Goal: Task Accomplishment & Management: Complete application form

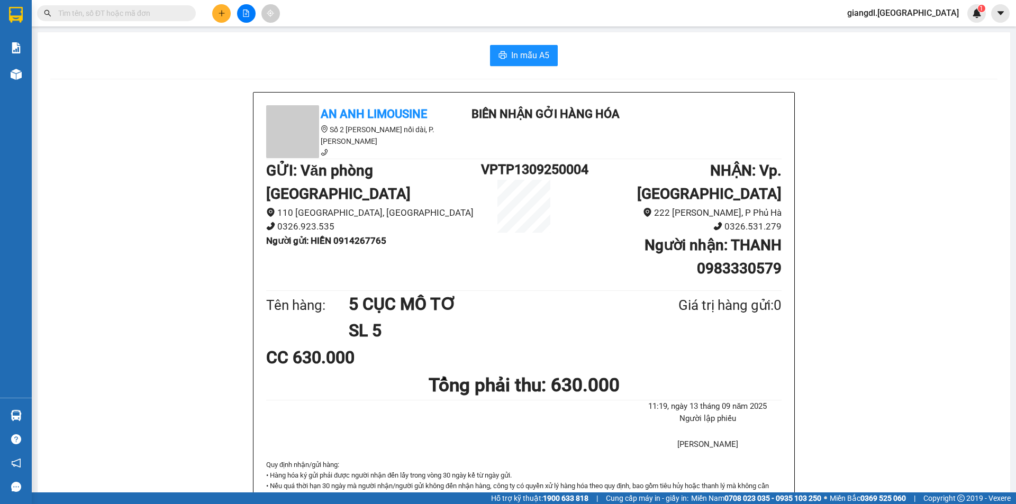
click at [221, 14] on icon "plus" at bounding box center [221, 13] width 7 height 7
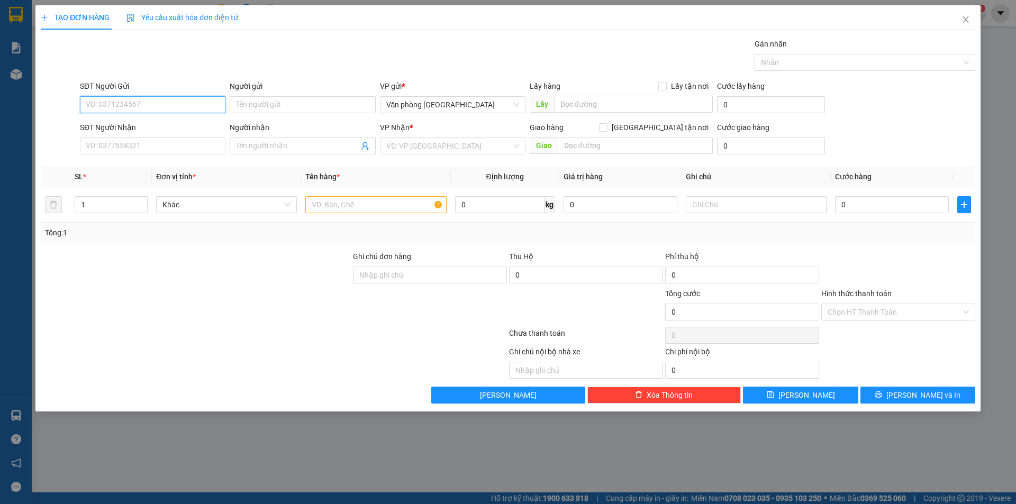
click at [181, 101] on input "SĐT Người Gửi" at bounding box center [153, 104] width 146 height 17
type input "0905251416"
click at [306, 108] on input "Người gửi" at bounding box center [303, 104] width 146 height 17
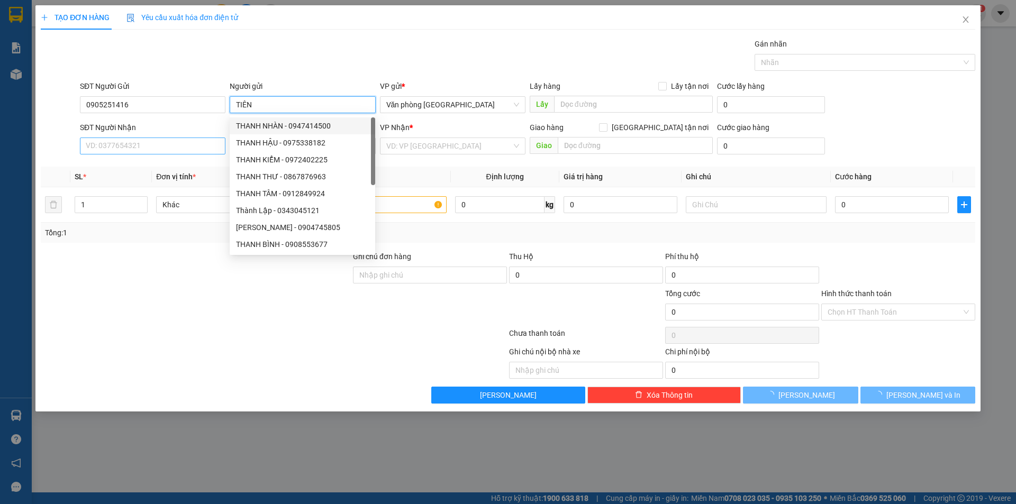
type input "TIÊN"
click at [184, 152] on input "SĐT Người Nhận" at bounding box center [153, 146] width 146 height 17
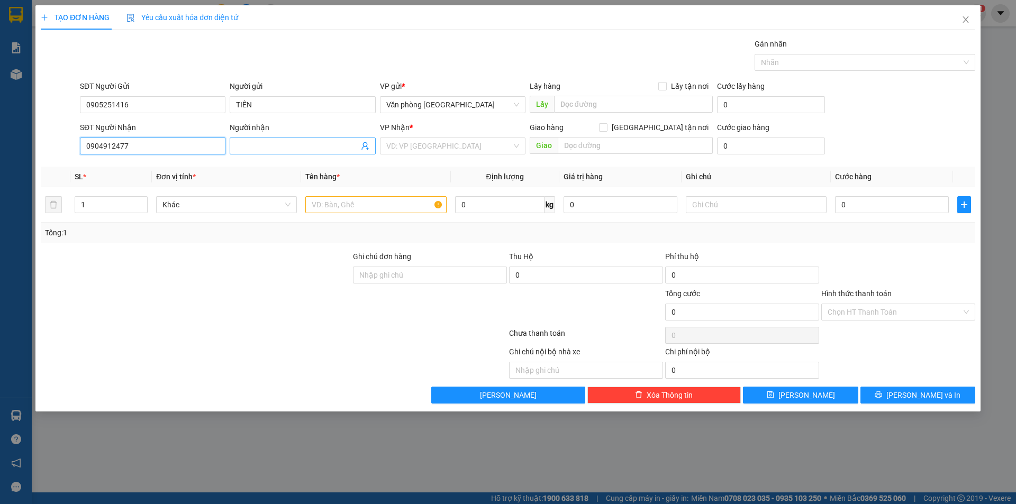
type input "0904912477"
click at [238, 145] on input "Người nhận" at bounding box center [297, 146] width 122 height 12
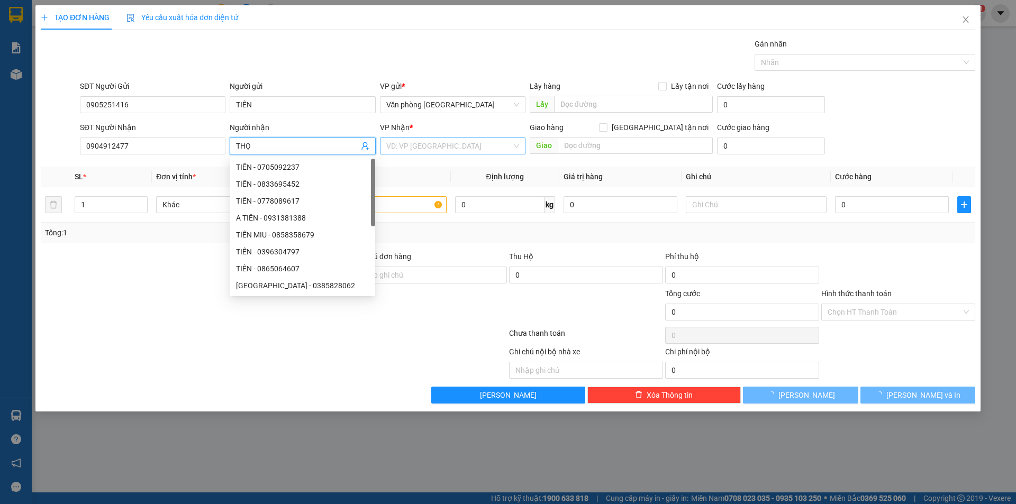
type input "THỌ"
click at [473, 151] on input "search" at bounding box center [448, 146] width 125 height 16
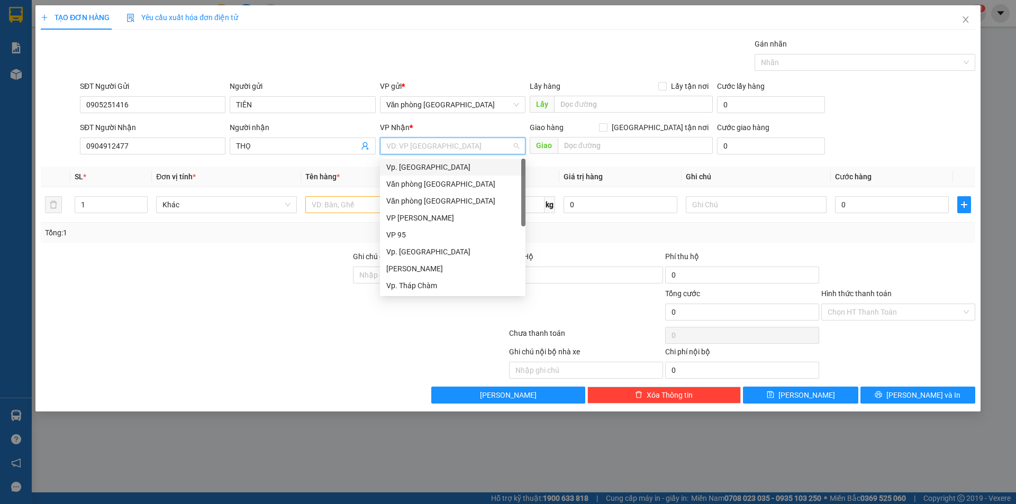
click at [428, 167] on div "Vp. [GEOGRAPHIC_DATA]" at bounding box center [452, 167] width 133 height 12
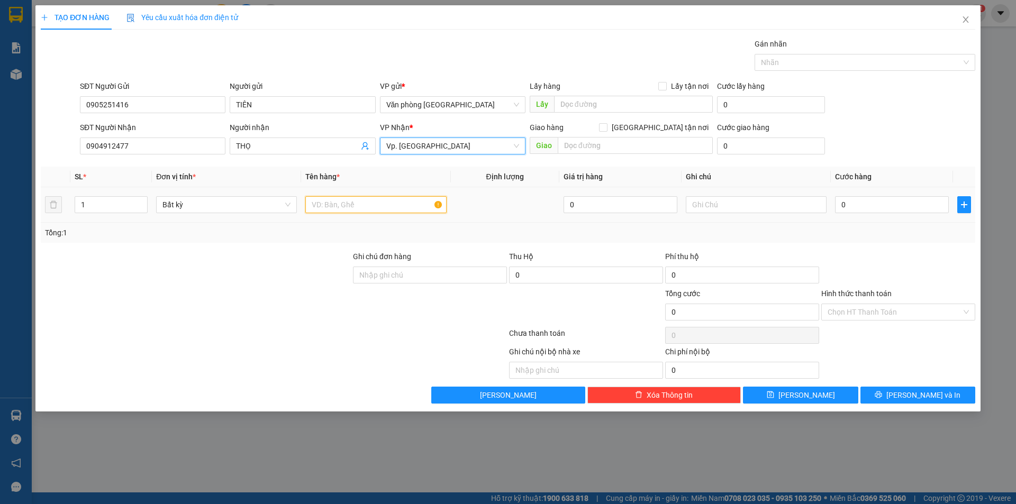
click at [372, 202] on input "text" at bounding box center [375, 204] width 141 height 17
type input "1 BỌC MÀU HỒNG"
click at [842, 206] on input "0" at bounding box center [892, 204] width 114 height 17
click at [843, 206] on input "0" at bounding box center [892, 204] width 114 height 17
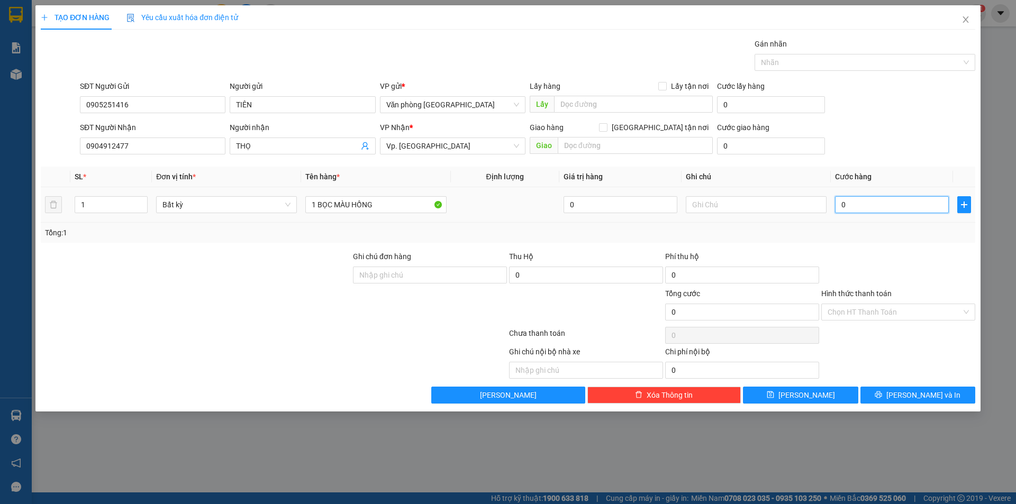
type input "40"
type input "400"
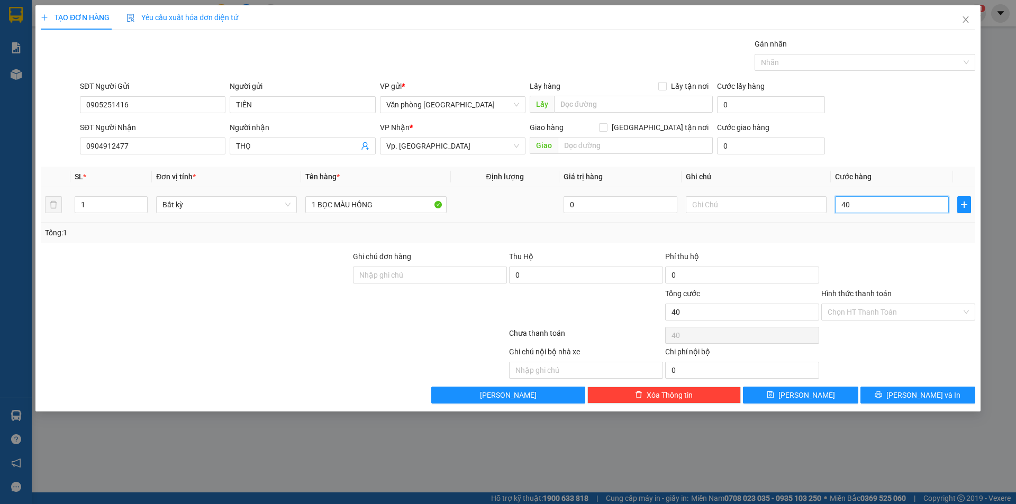
type input "400"
type input "4.000"
type input "40.000"
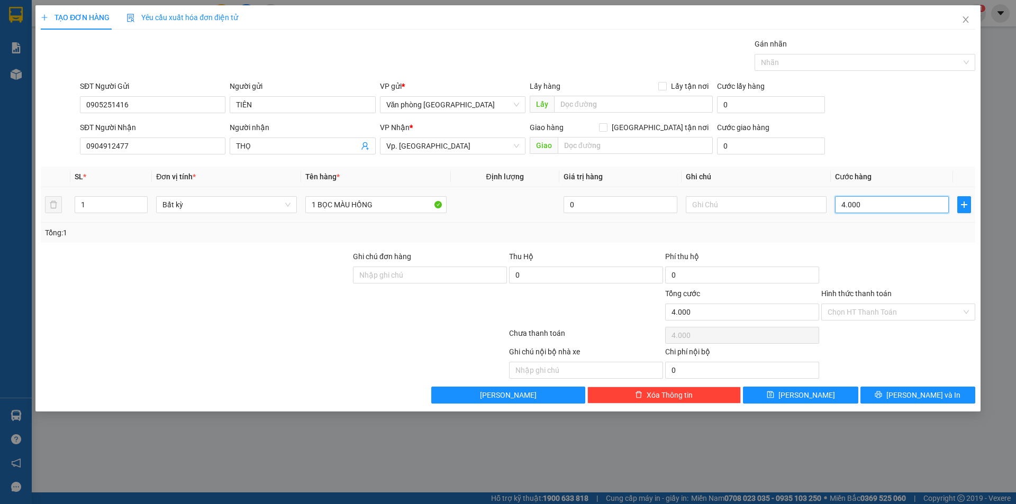
type input "40.000"
drag, startPoint x: 857, startPoint y: 315, endPoint x: 857, endPoint y: 321, distance: 5.8
click at [857, 317] on input "Hình thức thanh toán" at bounding box center [895, 312] width 134 height 16
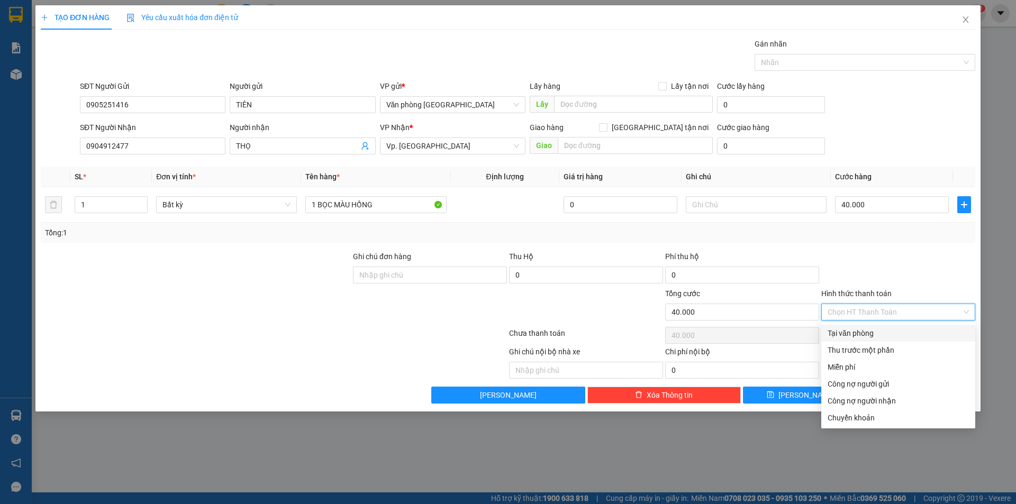
click at [856, 332] on div "Tại văn phòng" at bounding box center [898, 334] width 141 height 12
type input "0"
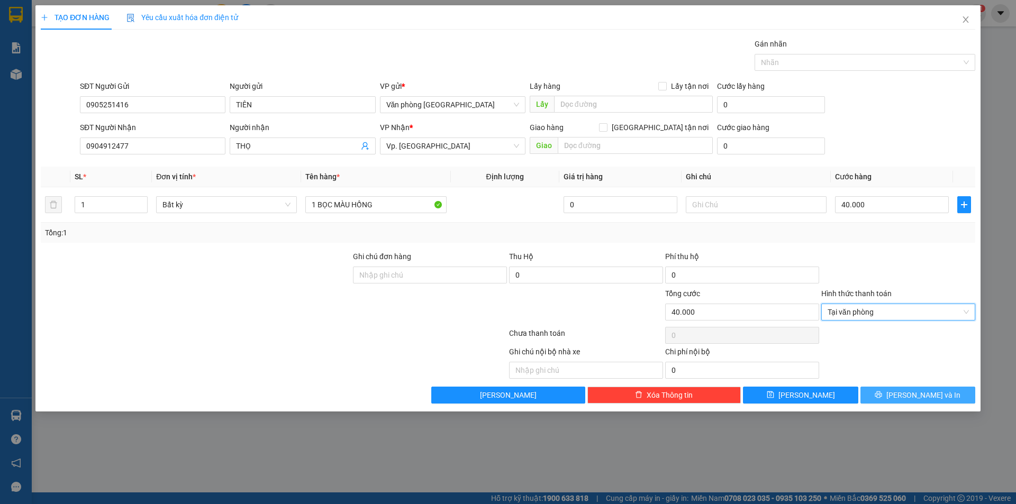
click at [906, 393] on button "[PERSON_NAME] và In" at bounding box center [918, 395] width 115 height 17
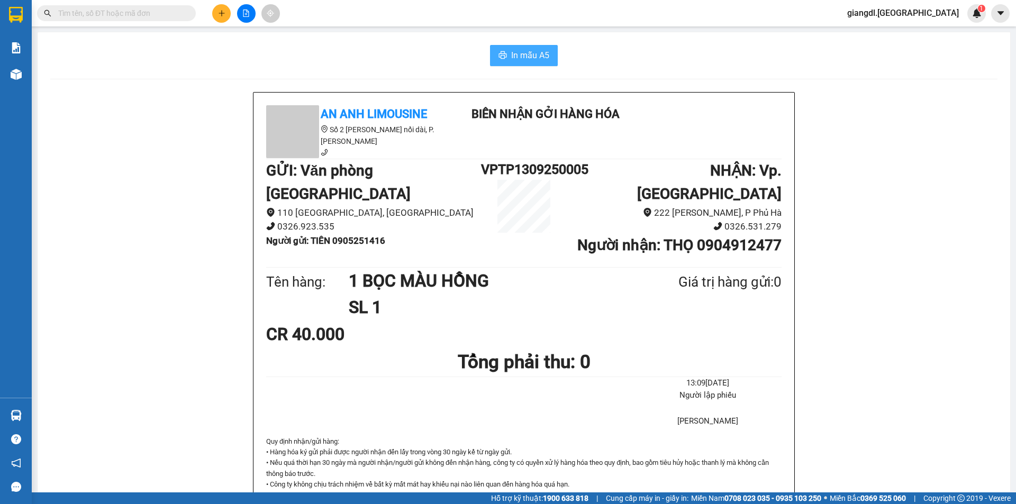
click at [513, 52] on span "In mẫu A5" at bounding box center [530, 55] width 38 height 13
click at [223, 14] on icon "plus" at bounding box center [221, 13] width 7 height 7
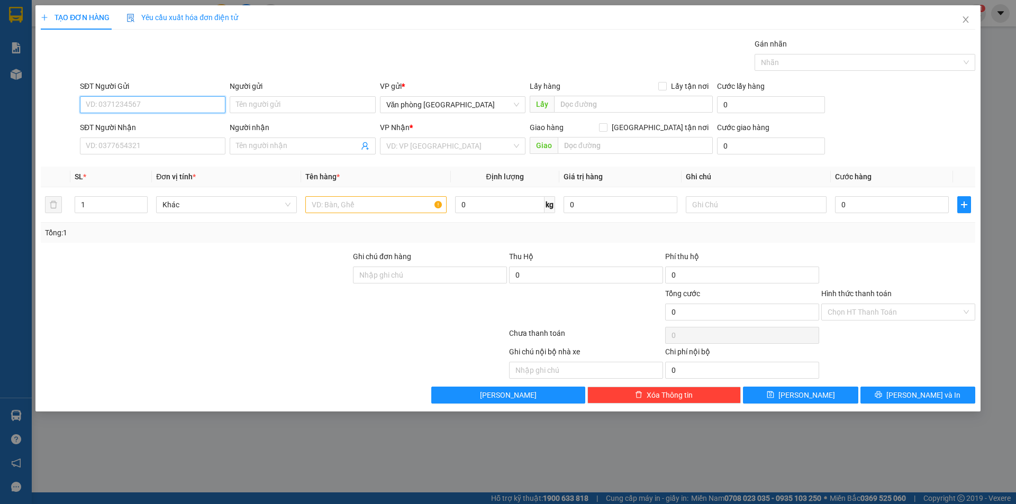
click at [94, 105] on input "SĐT Người Gửi" at bounding box center [153, 104] width 146 height 17
type input "0918251011"
click at [148, 127] on div "0918251011 - Rem" at bounding box center [152, 126] width 133 height 12
type input "Rem"
type input "0835363641"
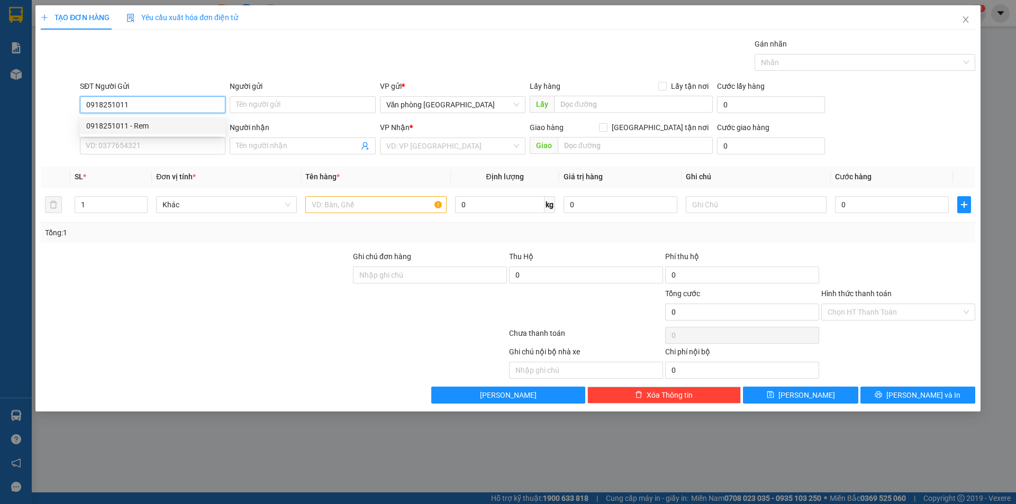
type input "Quý"
type input "100.000"
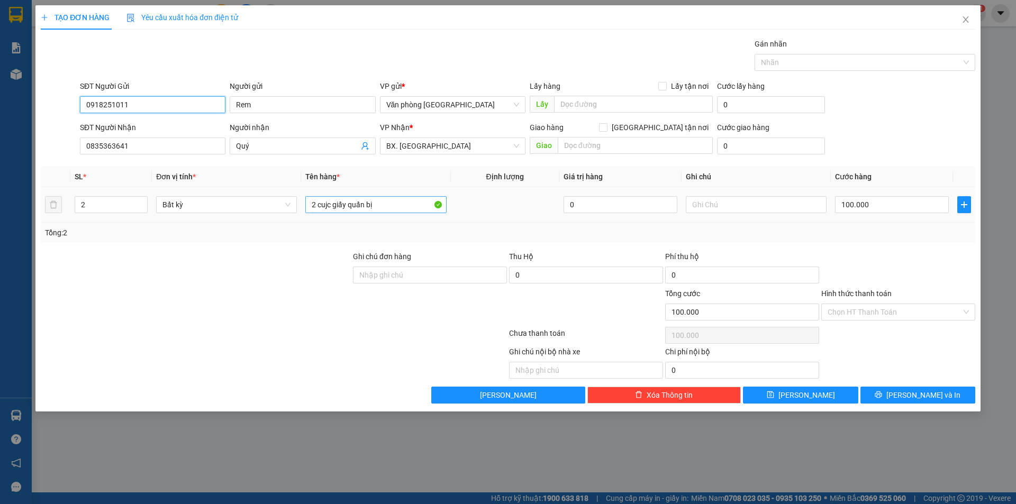
type input "0918251011"
click at [360, 207] on input "2 cujc giấy quấn bị" at bounding box center [375, 204] width 141 height 17
click at [360, 206] on input "2 cujc giấy quấn bị" at bounding box center [375, 204] width 141 height 17
click at [359, 207] on input "2 cujc giấy quấn bị" at bounding box center [375, 204] width 141 height 17
click at [103, 206] on input "2" at bounding box center [111, 205] width 72 height 16
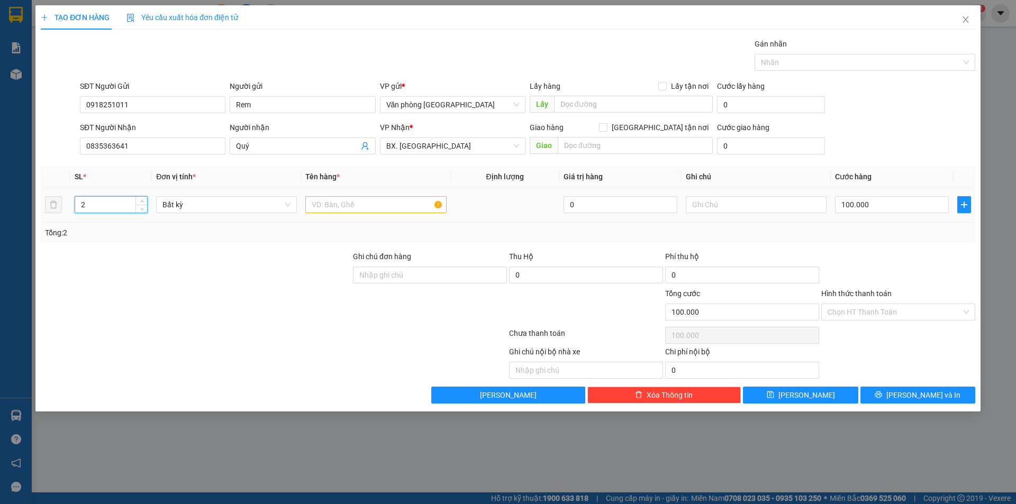
click at [103, 206] on input "2" at bounding box center [111, 205] width 72 height 16
click at [143, 147] on input "0835363641" at bounding box center [153, 146] width 146 height 17
type input "0"
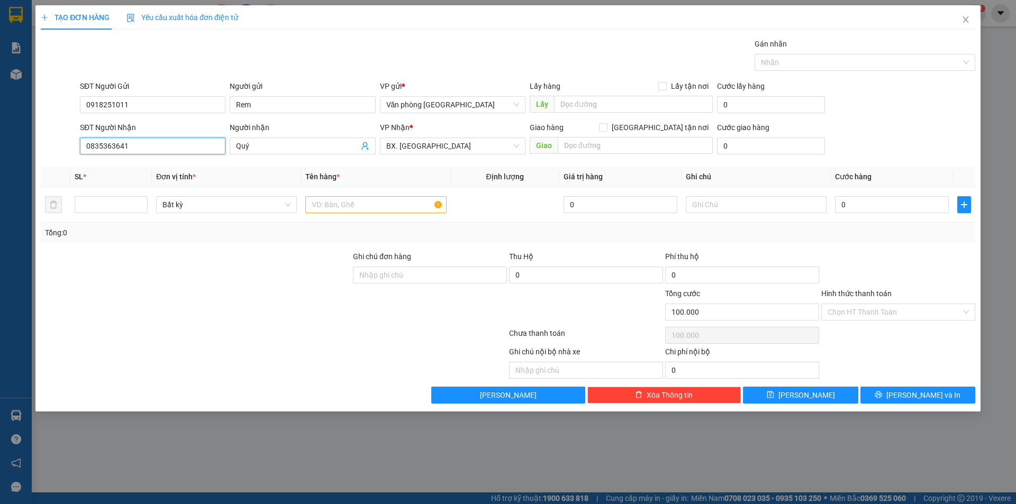
type input "0"
click at [143, 147] on input "0835363641" at bounding box center [153, 146] width 146 height 17
type input "0942222482"
click at [272, 142] on input "Quý" at bounding box center [297, 146] width 122 height 12
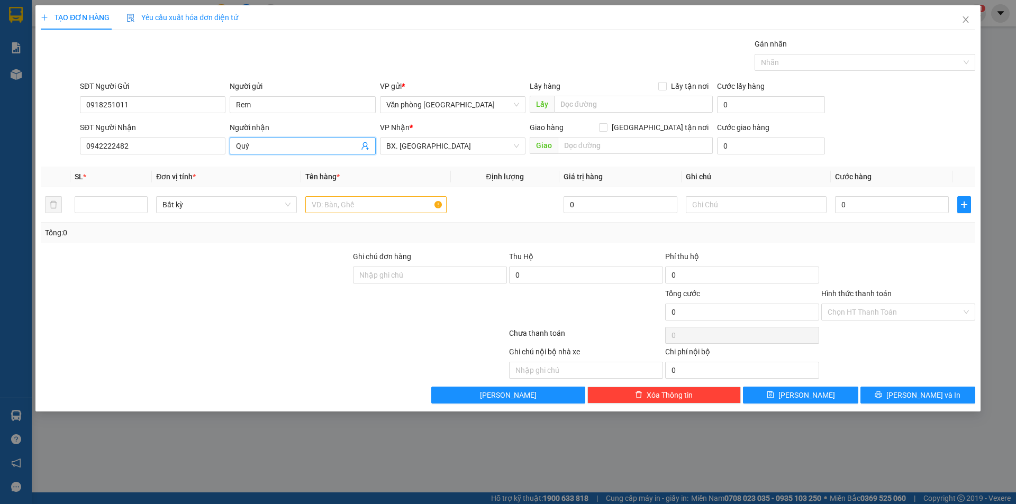
click at [272, 142] on input "Quý" at bounding box center [297, 146] width 122 height 12
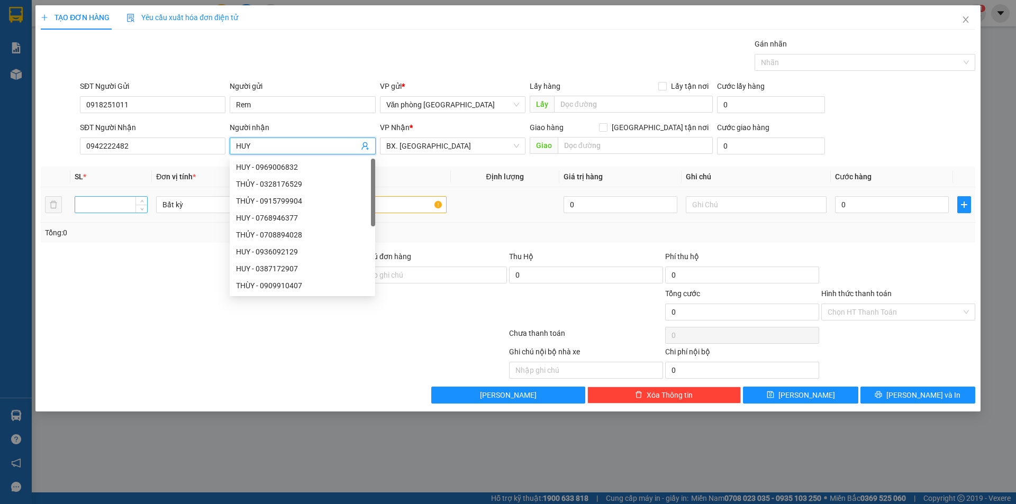
type input "HUY"
click at [133, 199] on input "number" at bounding box center [111, 205] width 72 height 16
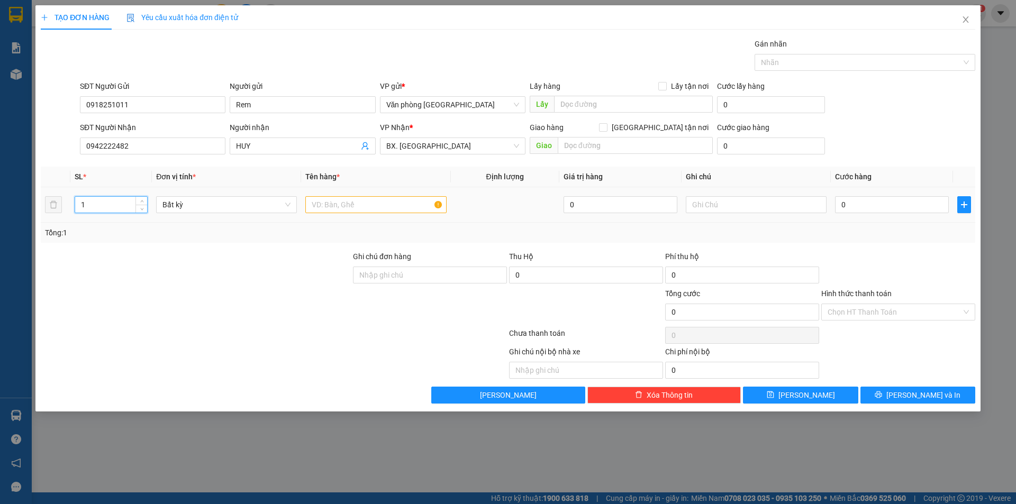
type input "1"
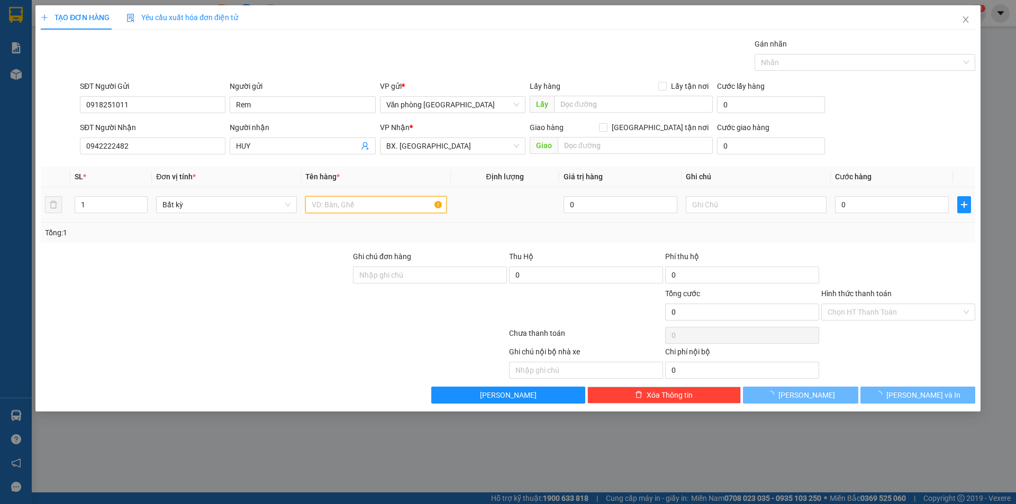
click at [313, 201] on input "text" at bounding box center [375, 204] width 141 height 17
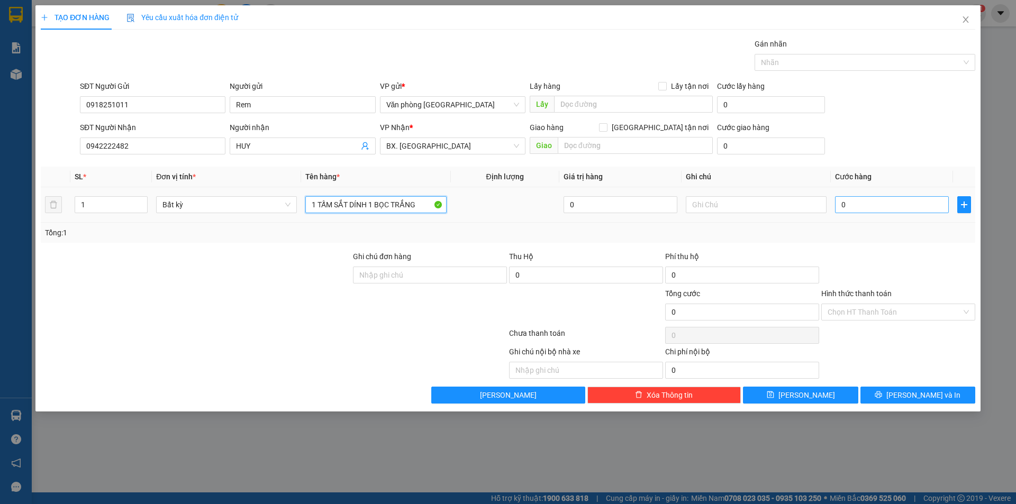
type input "1 TẤM SẮT DÍNH 1 BỌC TRẮNG"
click at [841, 206] on input "0" at bounding box center [892, 204] width 114 height 17
click at [843, 203] on input "0" at bounding box center [892, 204] width 114 height 17
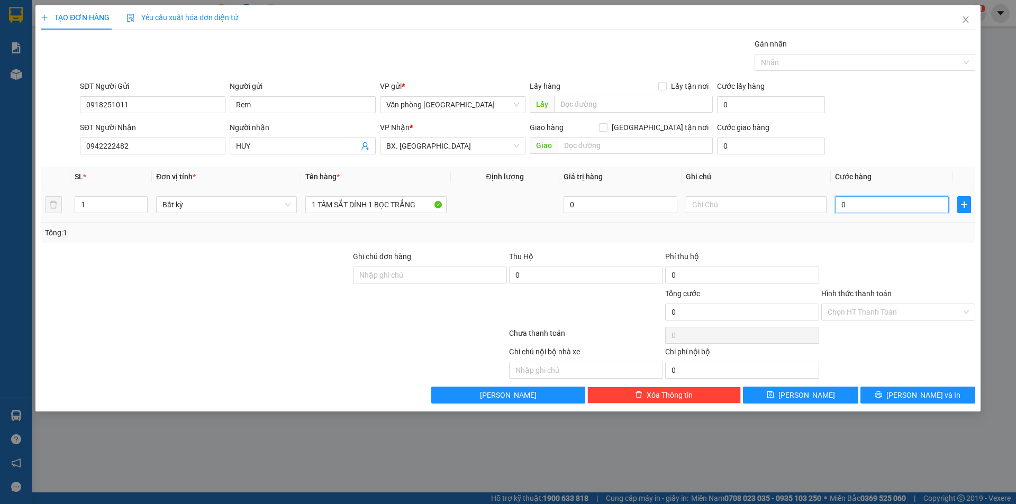
click at [841, 203] on input "0" at bounding box center [892, 204] width 114 height 17
click at [842, 203] on input "0" at bounding box center [892, 204] width 114 height 17
click at [844, 203] on input "0" at bounding box center [892, 204] width 114 height 17
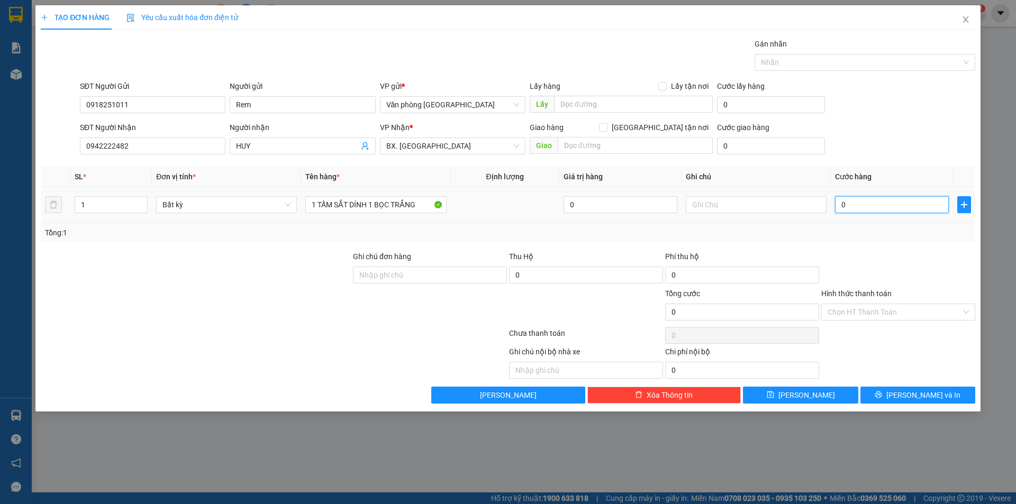
click at [841, 206] on input "0" at bounding box center [892, 204] width 114 height 17
type input "50"
type input "500"
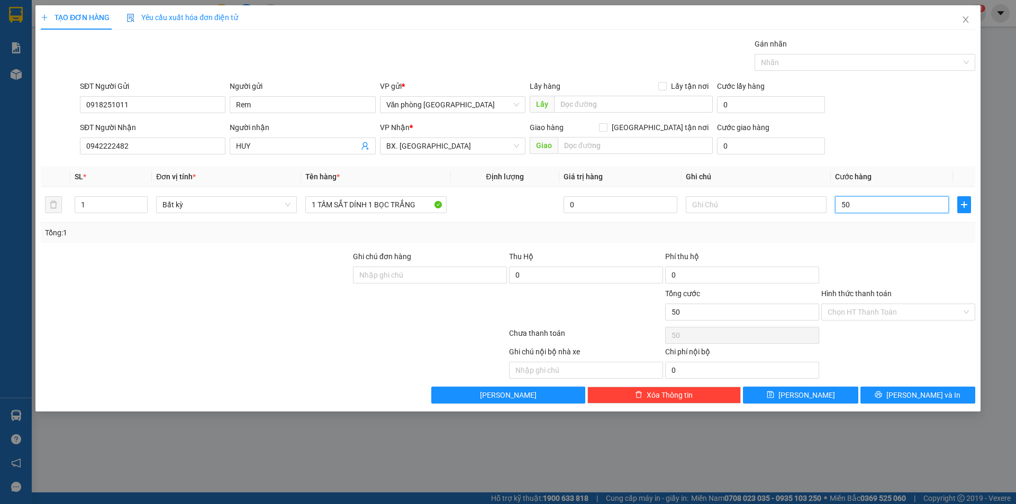
type input "500"
type input "5.000"
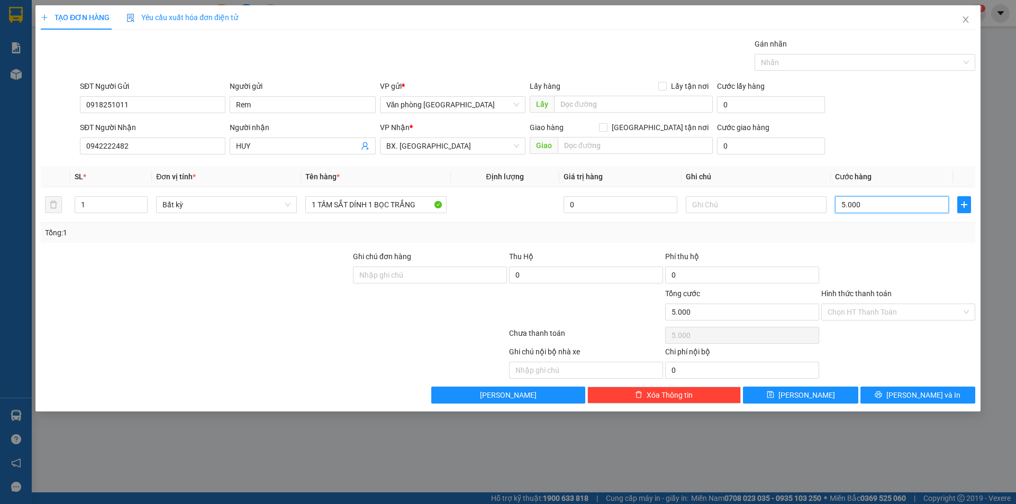
type input "50.000"
type input "500.000"
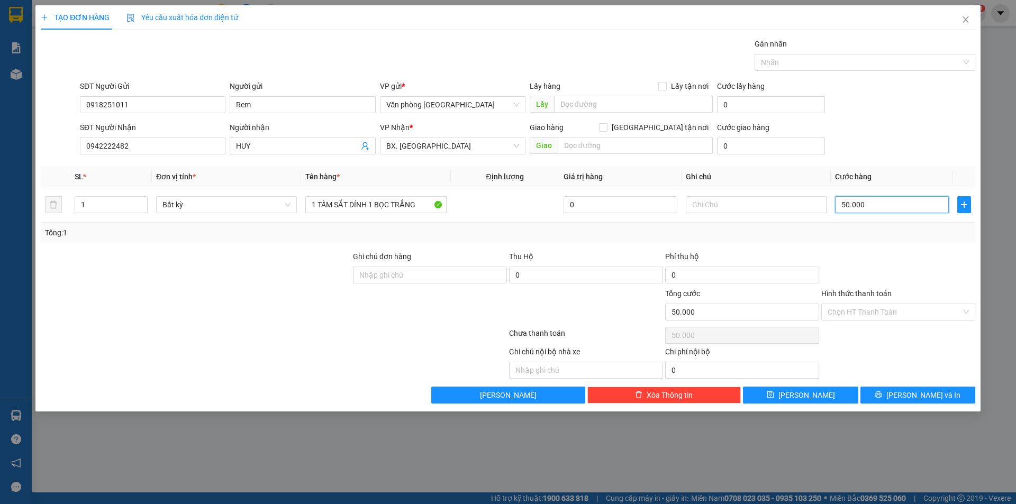
type input "500.000"
type input "50.000"
click at [887, 394] on button "[PERSON_NAME] và In" at bounding box center [918, 395] width 115 height 17
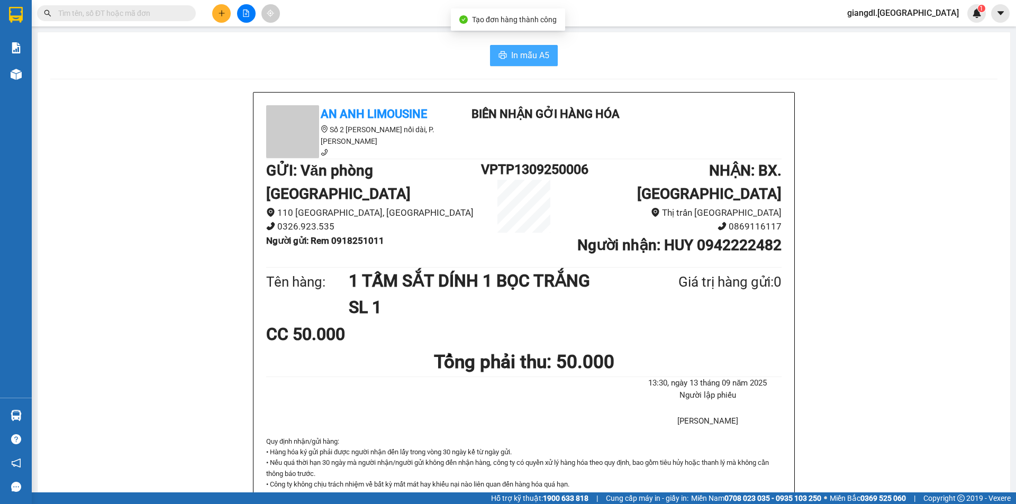
click at [511, 53] on span "In mẫu A5" at bounding box center [530, 55] width 38 height 13
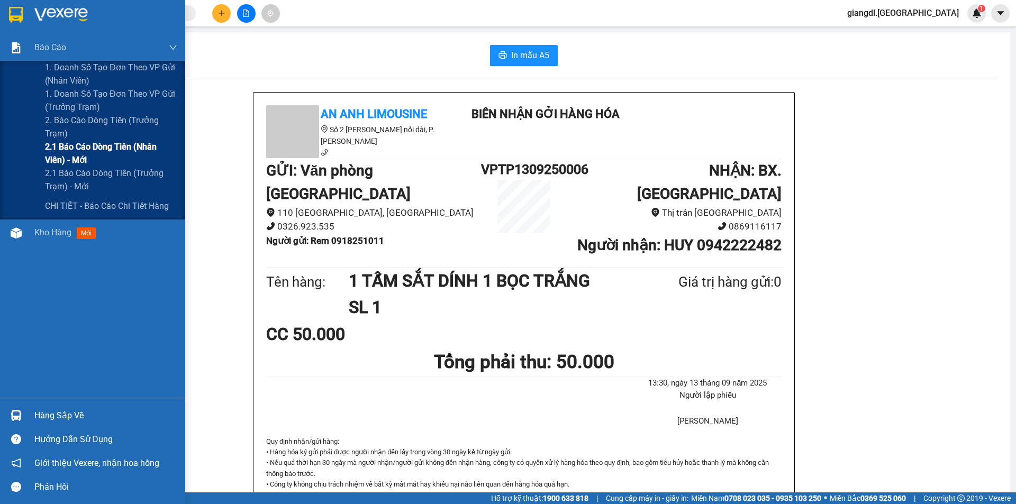
click at [93, 147] on span "2.1 Báo cáo dòng tiền (nhân viên) - mới" at bounding box center [111, 153] width 132 height 26
